Goal: Information Seeking & Learning: Learn about a topic

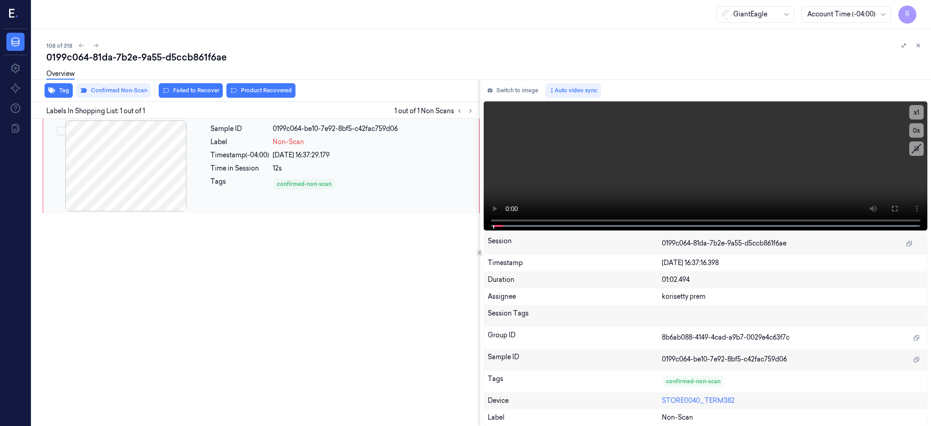
click at [142, 166] on div at bounding box center [126, 165] width 162 height 91
click at [157, 176] on div at bounding box center [126, 165] width 162 height 91
click at [539, 86] on button "Switch to image" at bounding box center [512, 90] width 58 height 15
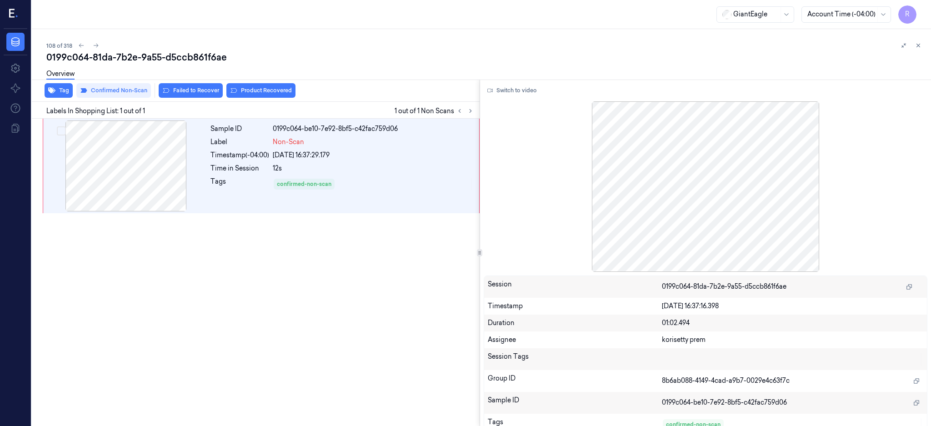
click at [539, 86] on button "Switch to video" at bounding box center [511, 90] width 57 height 15
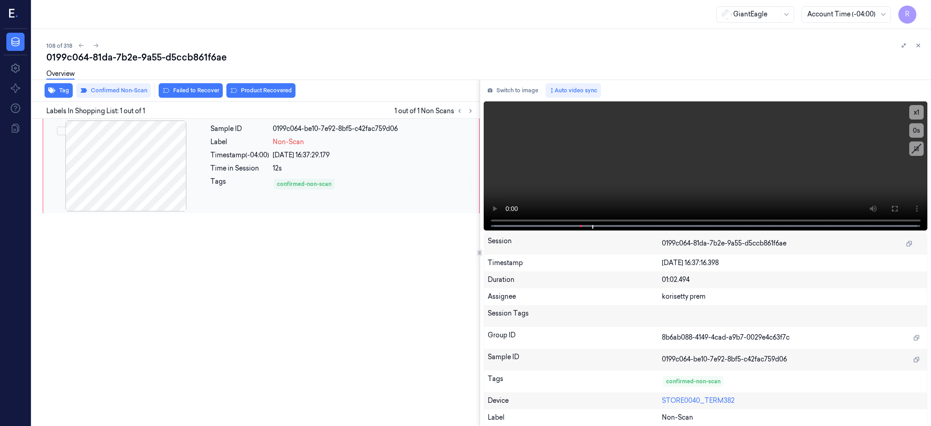
click at [102, 195] on div at bounding box center [126, 165] width 162 height 91
click at [898, 205] on icon at bounding box center [894, 208] width 7 height 7
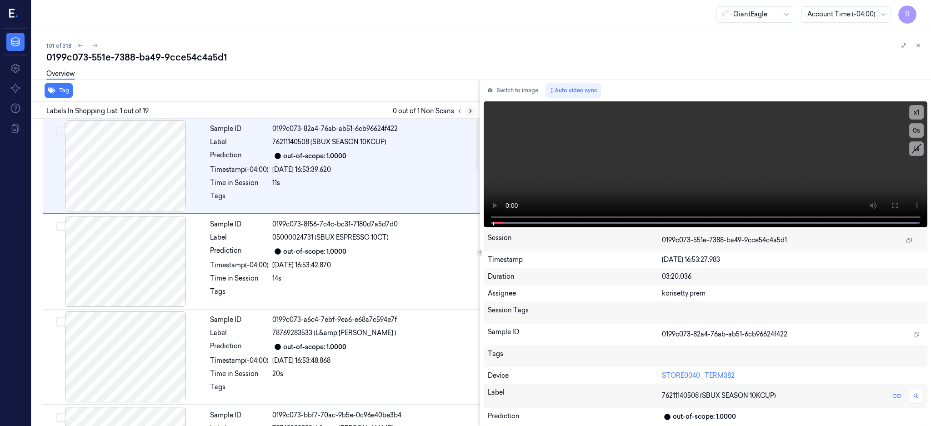
click at [474, 111] on icon at bounding box center [470, 111] width 6 height 6
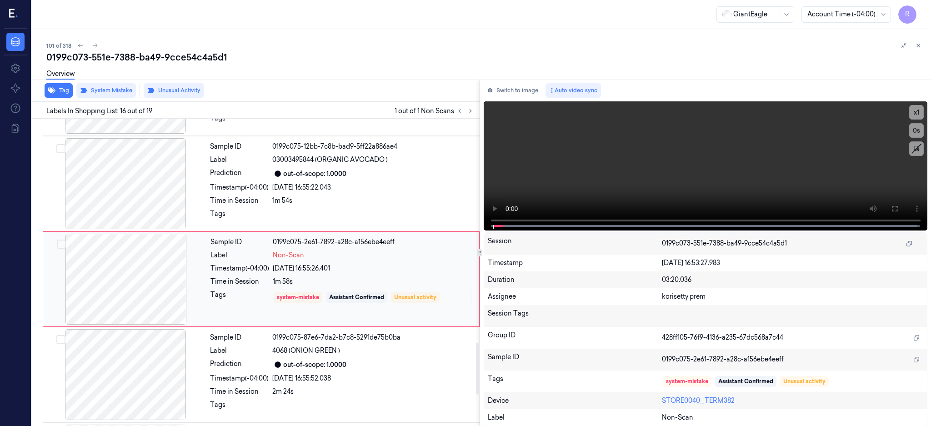
scroll to position [1326, 0]
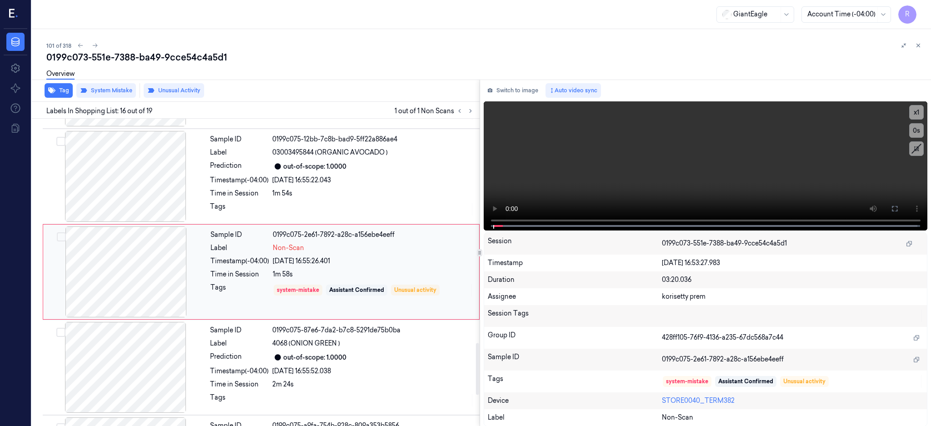
click at [104, 269] on div at bounding box center [126, 271] width 162 height 91
click at [147, 187] on div at bounding box center [126, 176] width 162 height 91
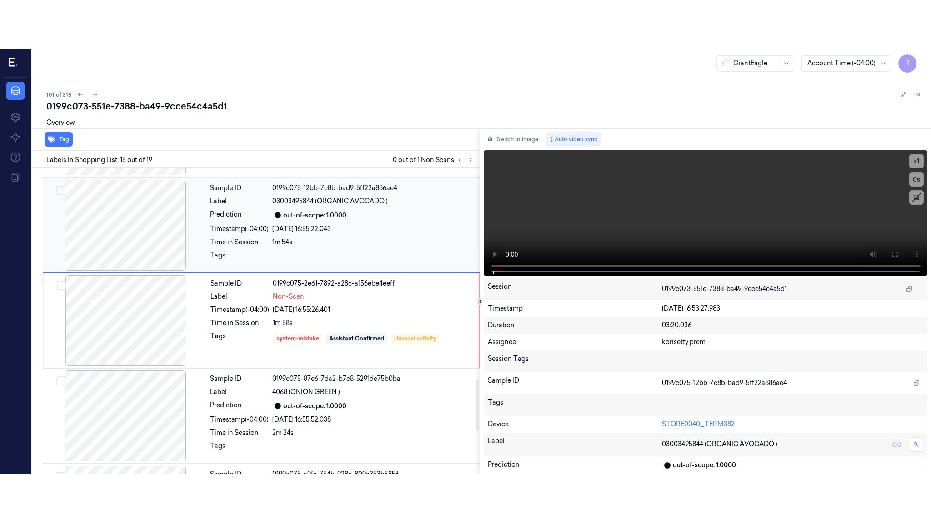
scroll to position [1230, 0]
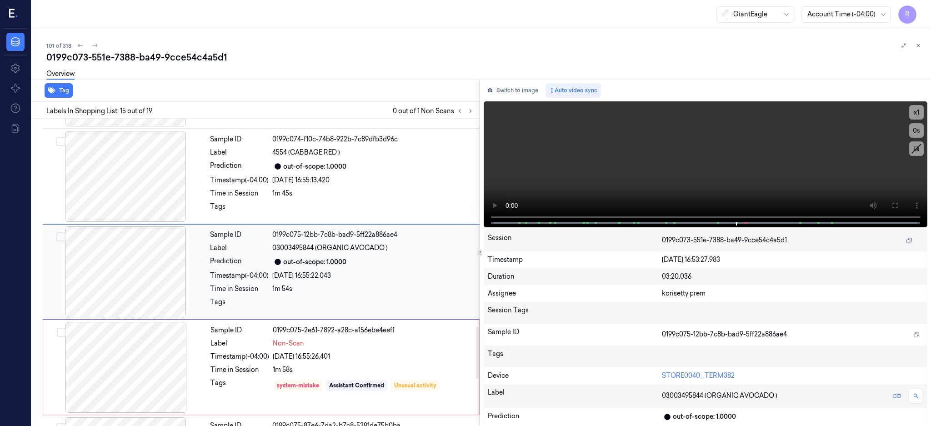
click at [134, 279] on div at bounding box center [126, 271] width 162 height 91
click at [902, 204] on button at bounding box center [894, 205] width 15 height 15
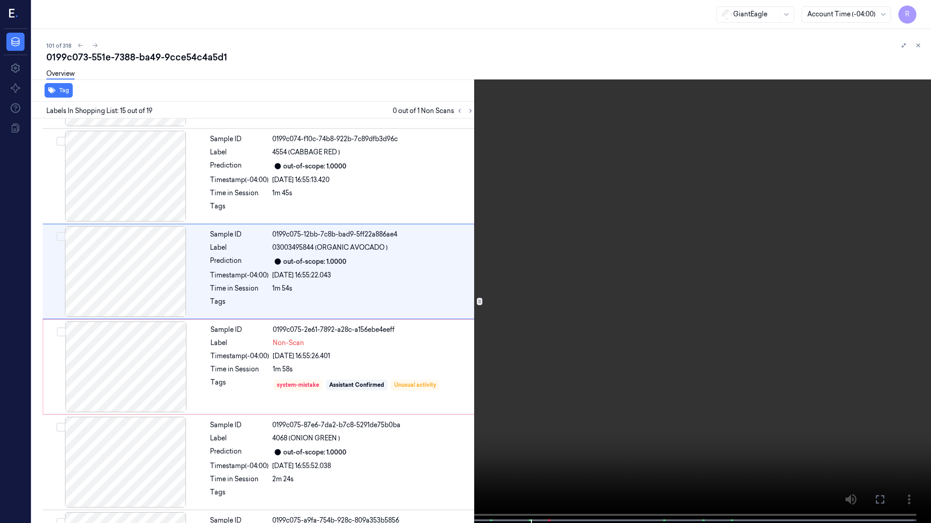
click at [705, 246] on video at bounding box center [465, 262] width 931 height 525
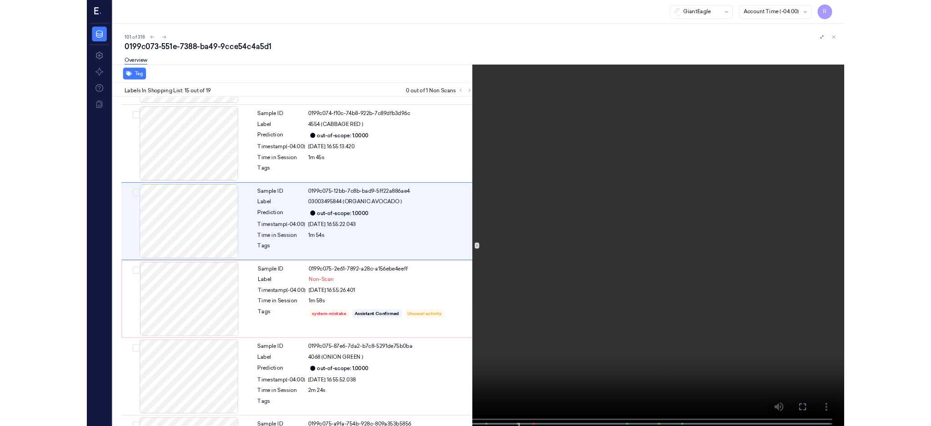
scroll to position [1181, 0]
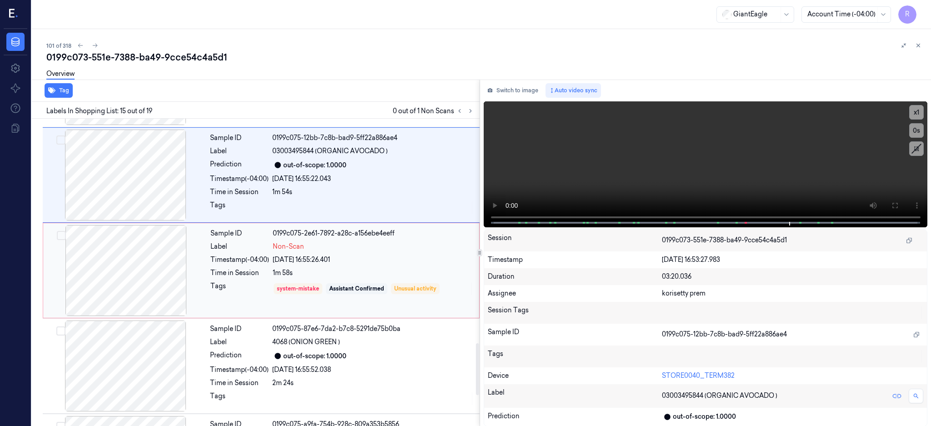
click at [125, 258] on div at bounding box center [126, 270] width 162 height 91
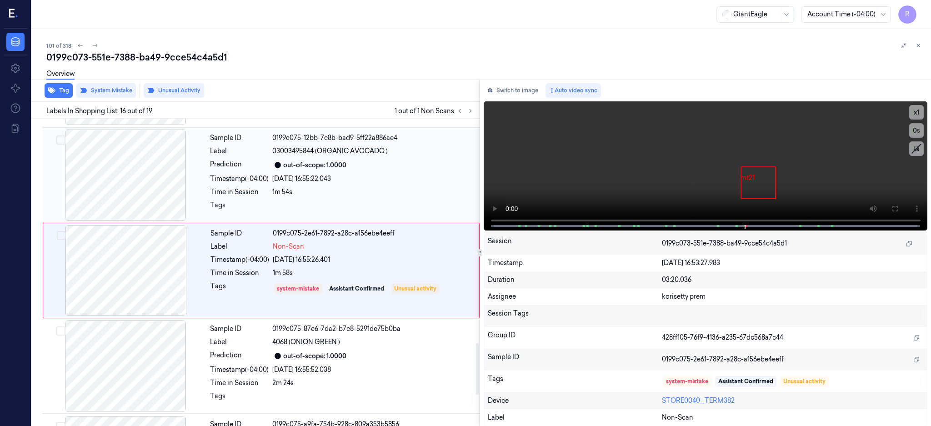
scroll to position [1326, 0]
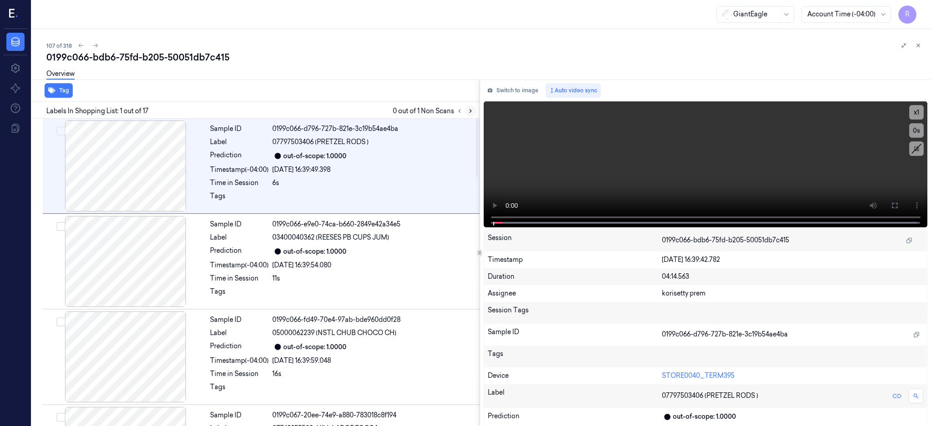
click at [474, 108] on icon at bounding box center [470, 111] width 6 height 6
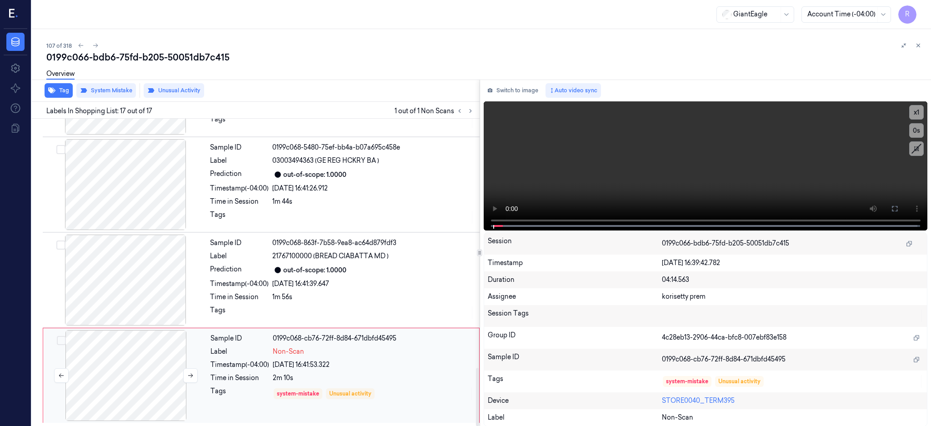
click at [155, 366] on div at bounding box center [126, 375] width 162 height 91
